Goal: Find specific page/section

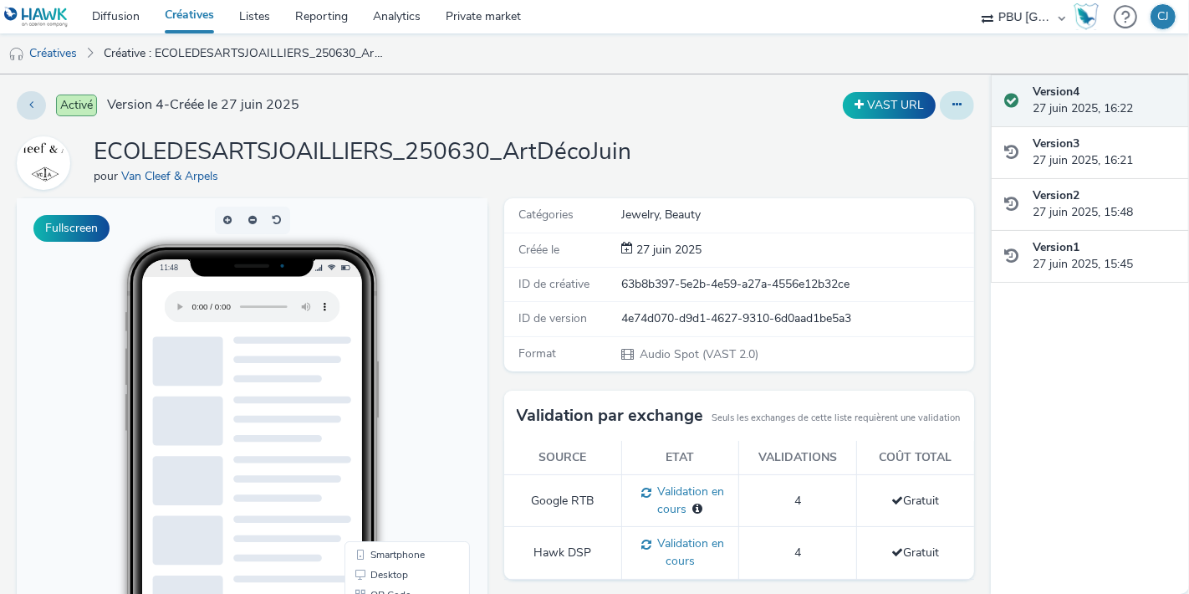
click at [948, 106] on button at bounding box center [957, 105] width 34 height 28
click at [902, 132] on link "Modifier" at bounding box center [911, 138] width 125 height 33
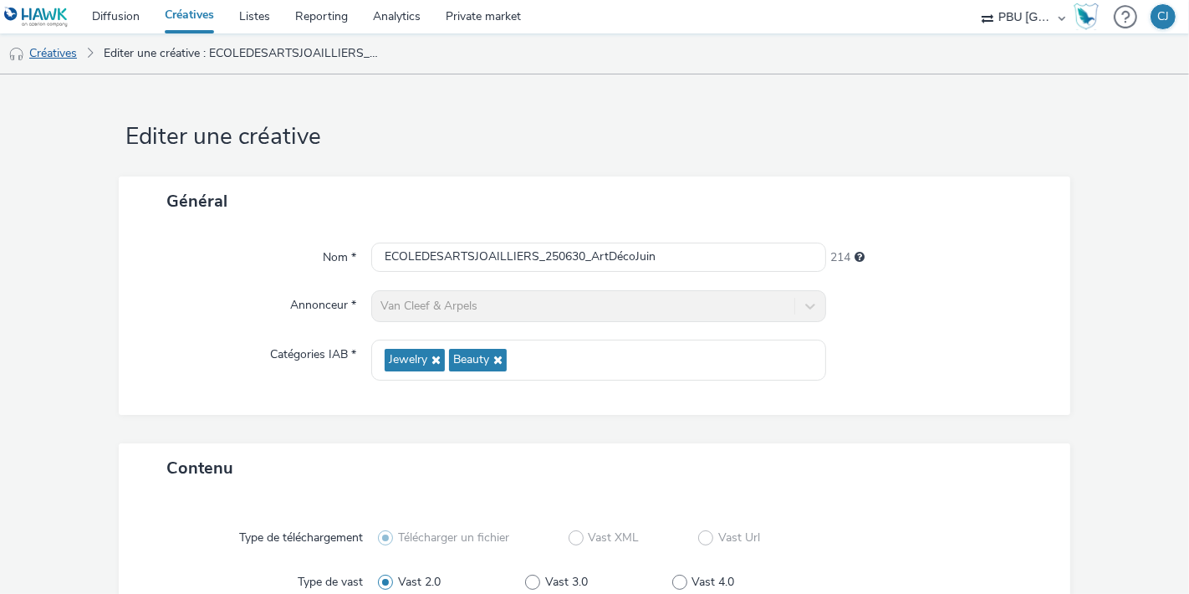
click at [82, 46] on link "Créatives" at bounding box center [42, 53] width 85 height 40
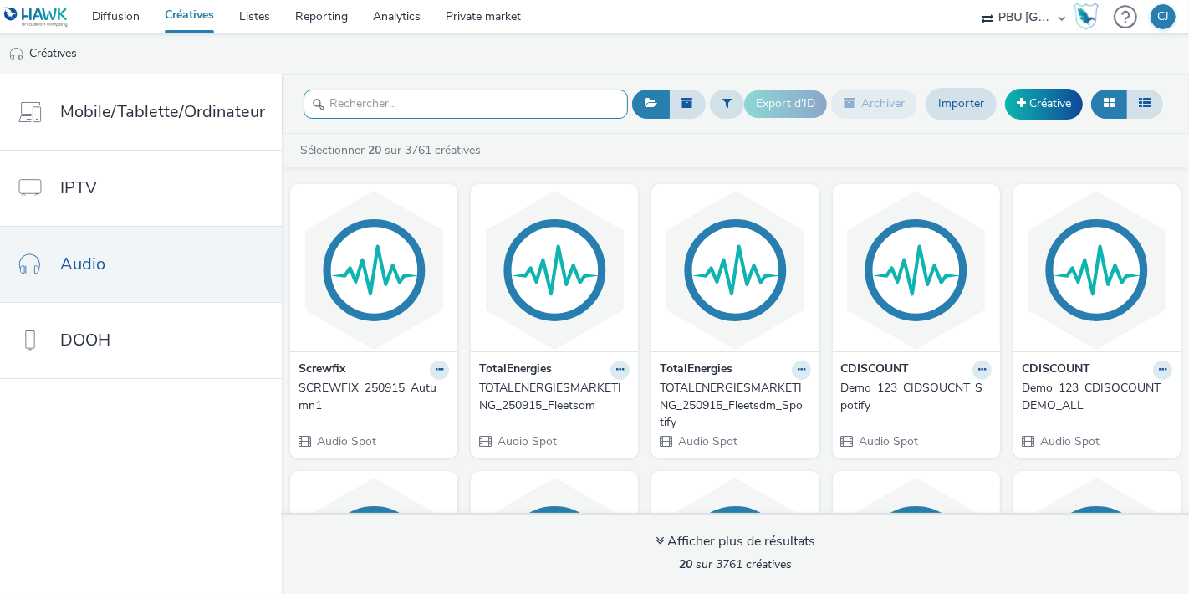
click at [374, 94] on input "text" at bounding box center [466, 103] width 324 height 29
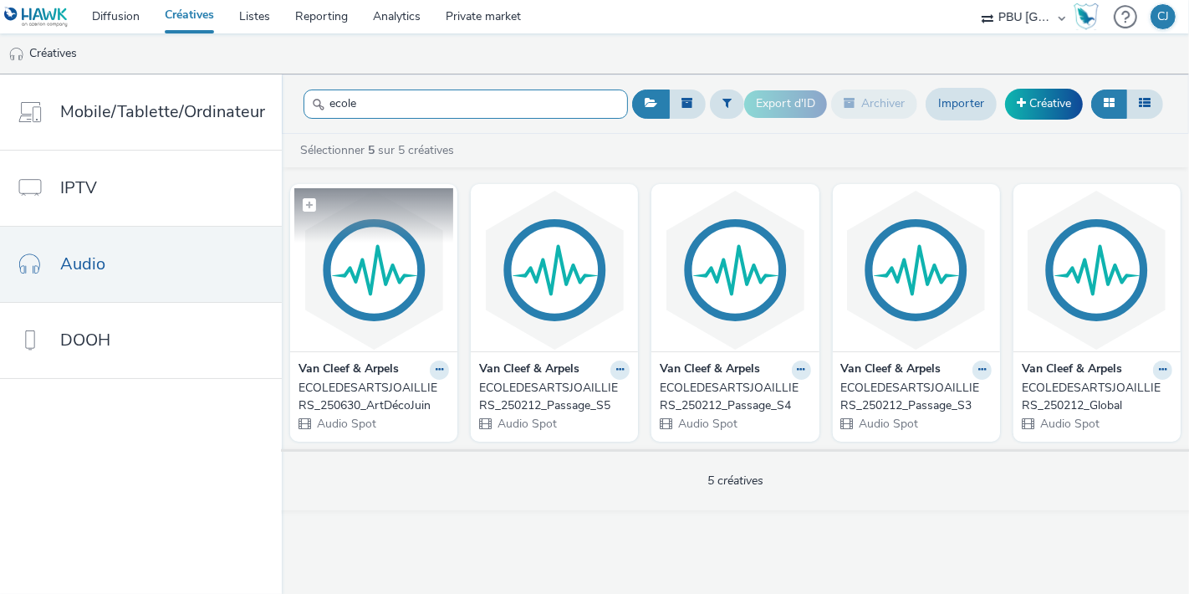
type input "ecole"
click at [375, 257] on img at bounding box center [373, 269] width 159 height 163
